Goal: Transaction & Acquisition: Book appointment/travel/reservation

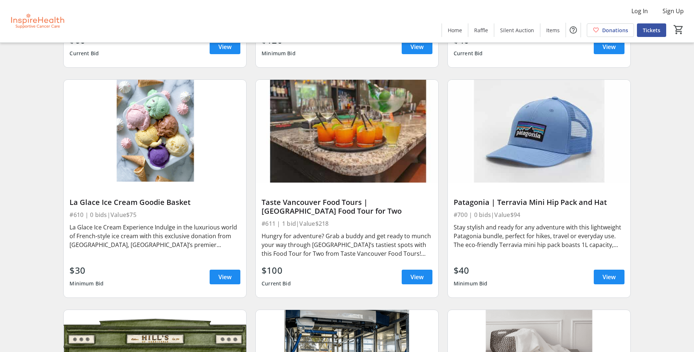
scroll to position [5772, 0]
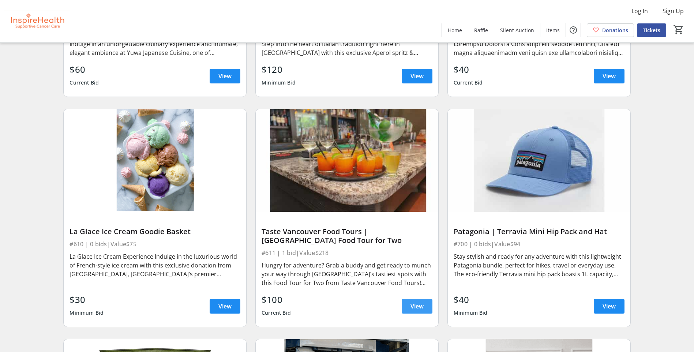
click at [417, 307] on span "View" at bounding box center [416, 306] width 13 height 9
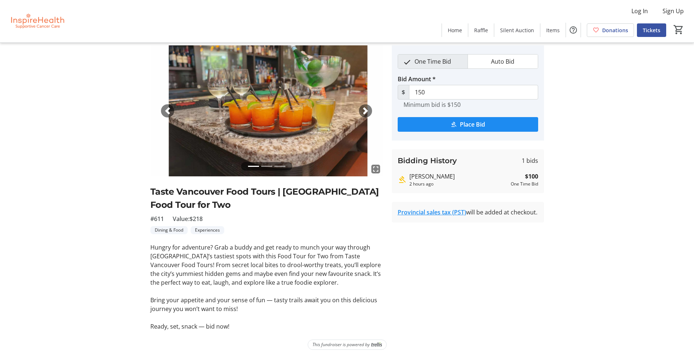
scroll to position [30, 0]
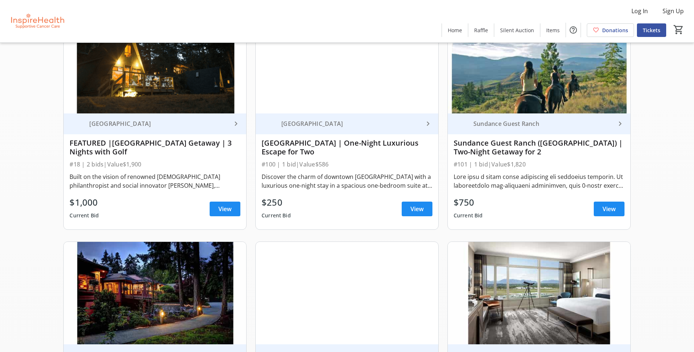
scroll to position [544, 0]
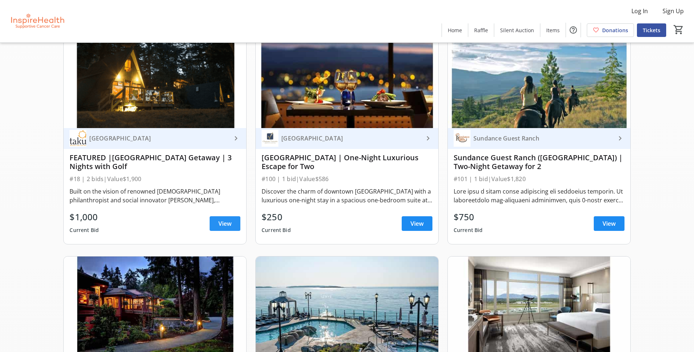
click at [228, 227] on span "View" at bounding box center [224, 223] width 13 height 9
